Goal: Task Accomplishment & Management: Manage account settings

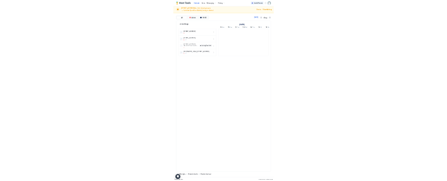
scroll to position [0, 507]
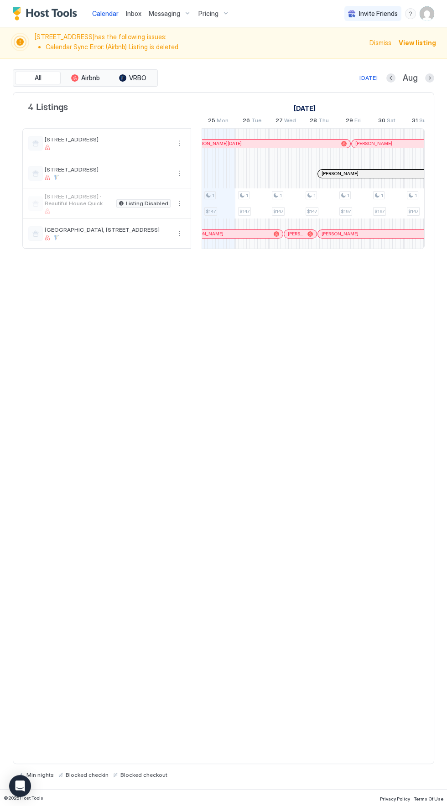
click at [424, 16] on img "User profile" at bounding box center [427, 13] width 15 height 15
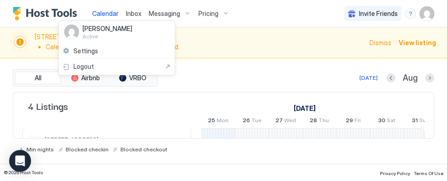
click at [94, 53] on span "Settings" at bounding box center [85, 51] width 25 height 8
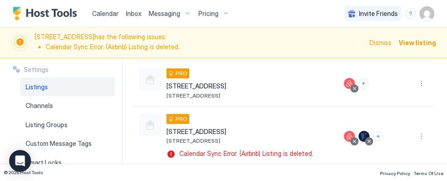
scroll to position [96, 0]
click at [424, 88] on button "More options" at bounding box center [421, 83] width 11 height 11
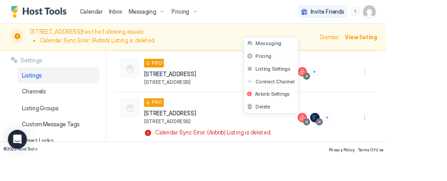
click at [207, 87] on div at bounding box center [223, 90] width 447 height 181
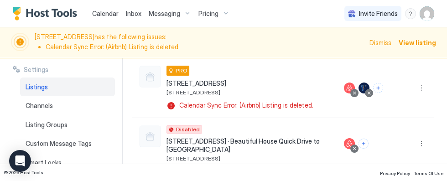
scroll to position [144, 0]
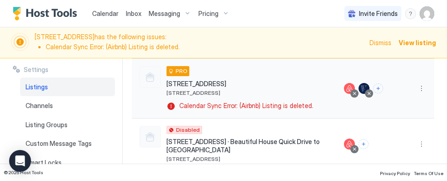
click at [419, 85] on button "More options" at bounding box center [421, 88] width 11 height 11
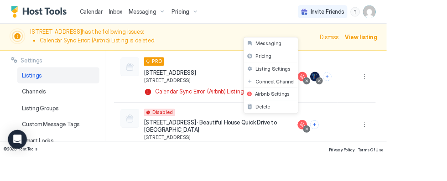
click at [310, 78] on span "Listing Settings" at bounding box center [316, 79] width 41 height 7
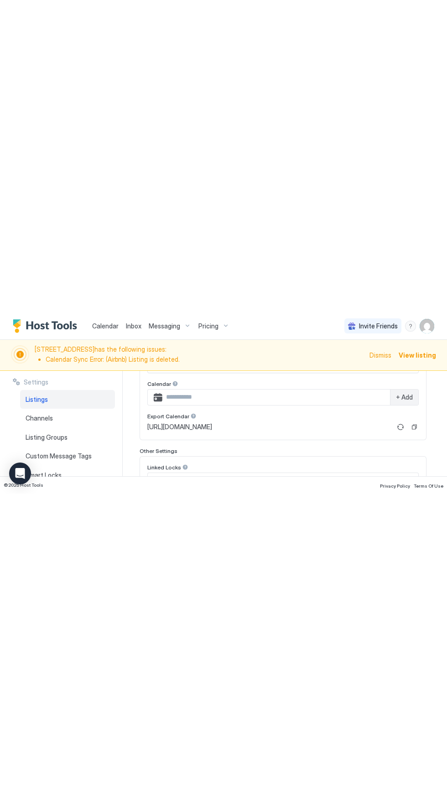
scroll to position [355, 0]
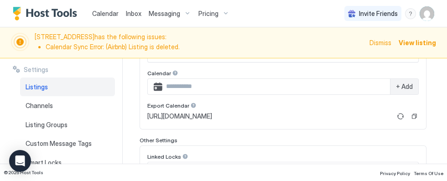
click at [186, 44] on div at bounding box center [189, 40] width 6 height 6
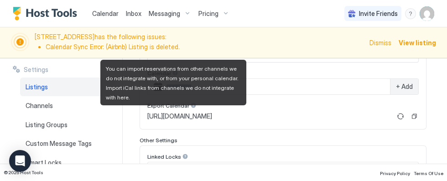
click at [303, 46] on div "Export Calendar" at bounding box center [283, 41] width 272 height 9
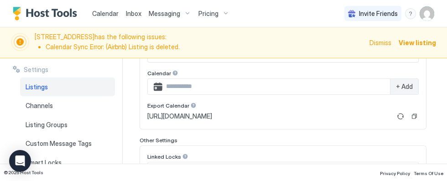
click at [418, 114] on button "Copy" at bounding box center [414, 116] width 9 height 9
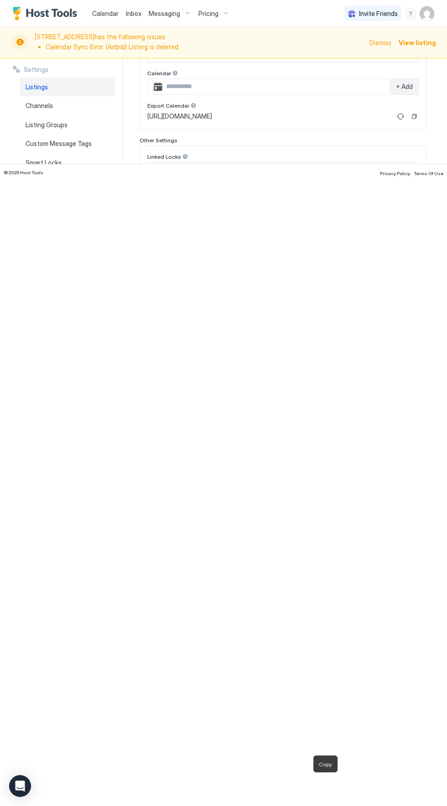
scroll to position [0, 0]
